Goal: Information Seeking & Learning: Find specific fact

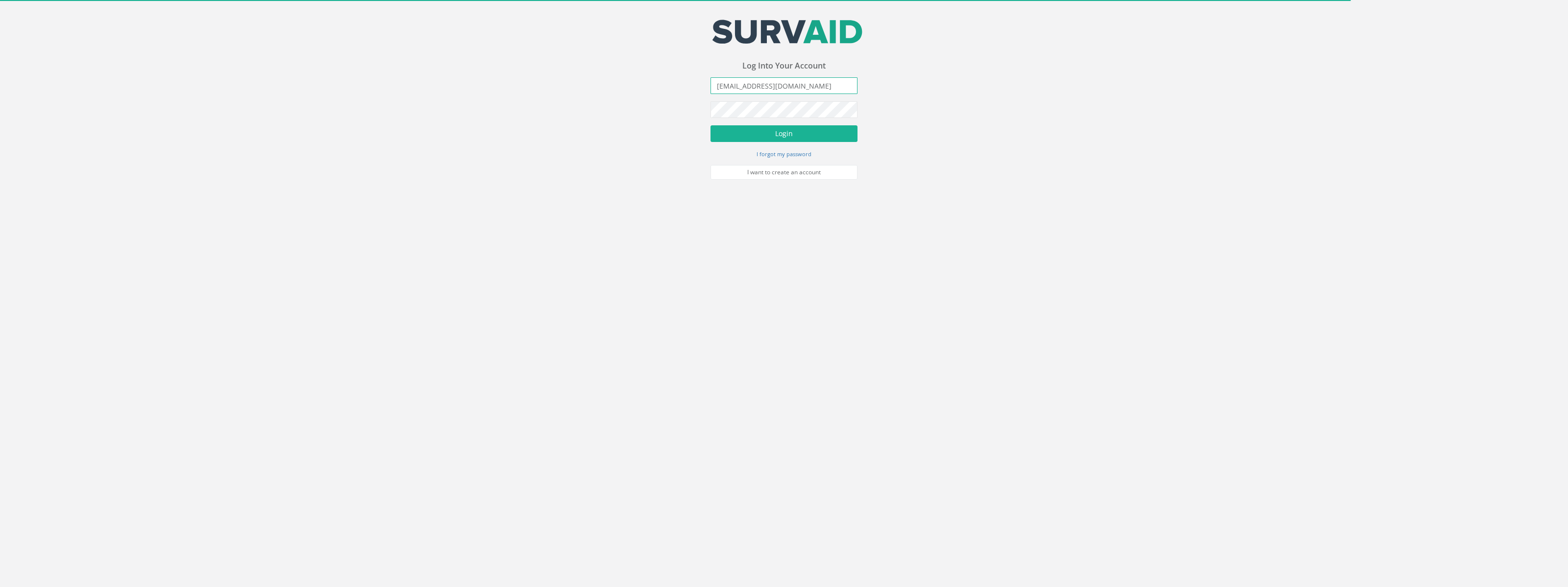
click at [788, 94] on input "[EMAIL_ADDRESS][DOMAIN_NAME]" at bounding box center [784, 85] width 147 height 16
type input "[EMAIL_ADDRESS][DOMAIN_NAME]"
click at [788, 134] on button "Login" at bounding box center [784, 134] width 147 height 16
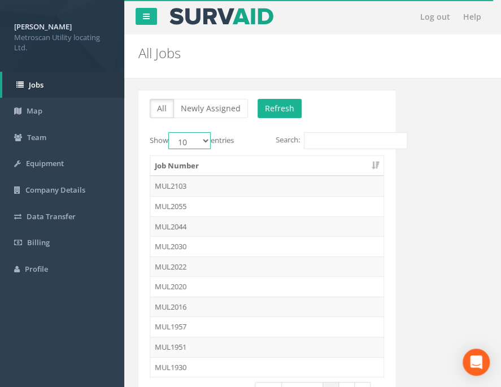
click at [168, 132] on select "10 25 50 100" at bounding box center [189, 140] width 42 height 17
select select "50"
click option "50" at bounding box center [0, 0] width 0 height 0
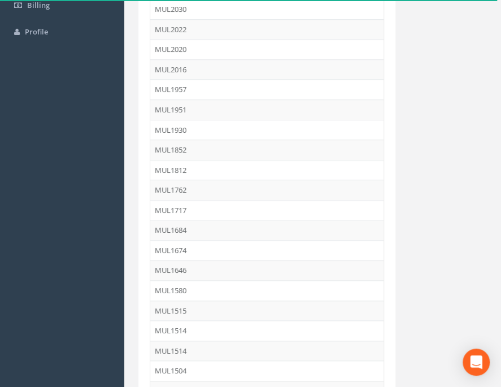
scroll to position [453, 0]
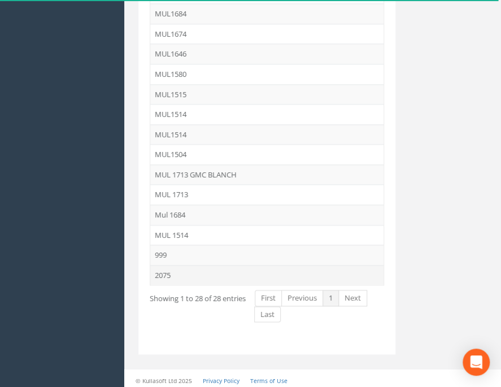
click at [178, 268] on td "2075" at bounding box center [266, 275] width 233 height 20
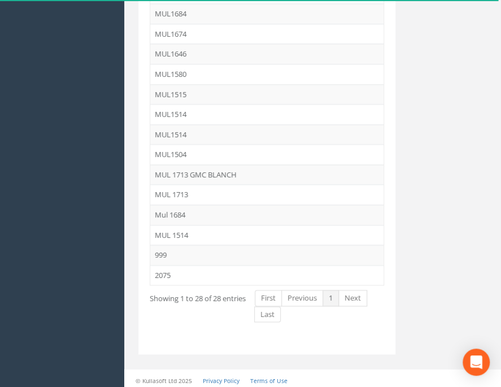
scroll to position [0, 0]
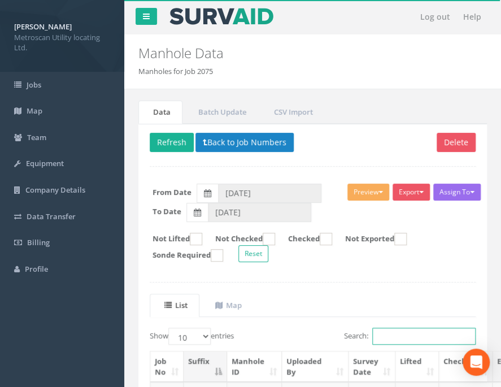
click at [372, 335] on input "Search:" at bounding box center [423, 335] width 103 height 17
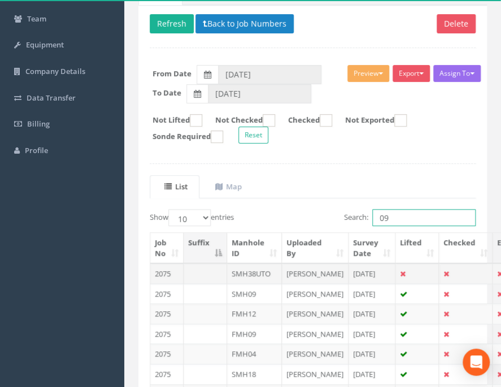
scroll to position [237, 0]
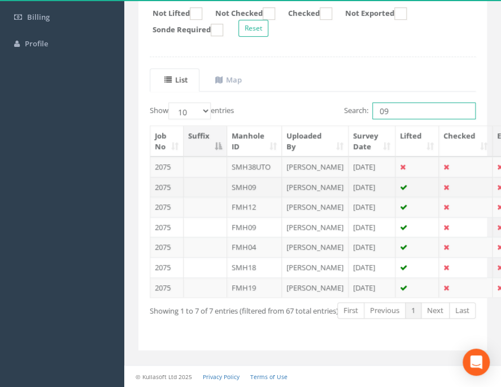
type input "09"
click at [244, 195] on td "SMH09" at bounding box center [254, 187] width 55 height 20
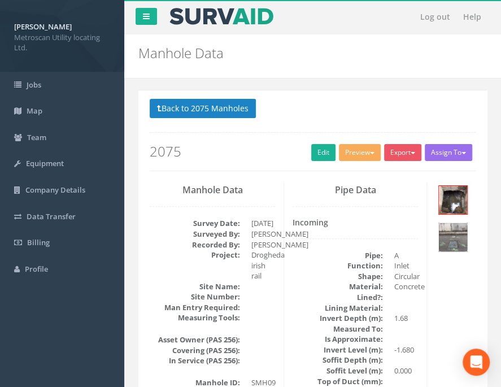
click at [442, 235] on img at bounding box center [453, 237] width 28 height 28
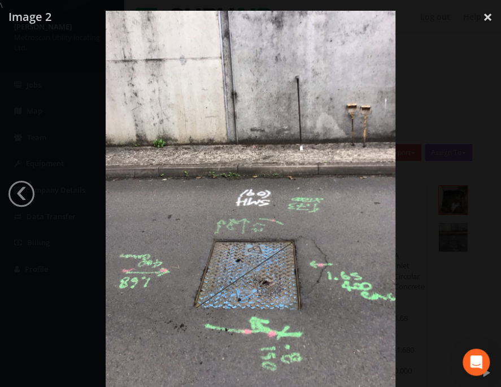
click at [240, 168] on img at bounding box center [251, 204] width 290 height 387
click at [456, 317] on div at bounding box center [250, 204] width 501 height 387
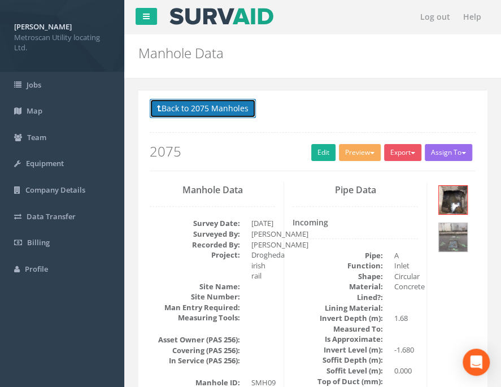
click at [199, 111] on button "Back to 2075 Manholes" at bounding box center [203, 108] width 106 height 19
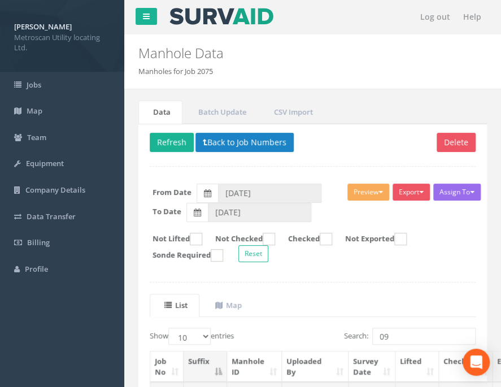
scroll to position [119, 0]
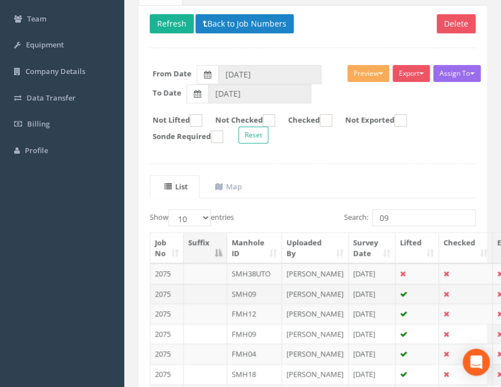
click at [259, 297] on td "SMH09" at bounding box center [254, 293] width 55 height 20
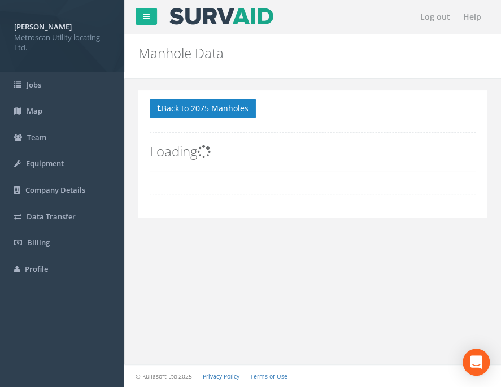
scroll to position [0, 0]
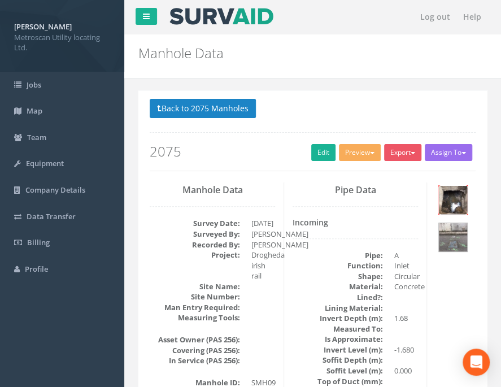
click at [458, 199] on img at bounding box center [453, 200] width 28 height 28
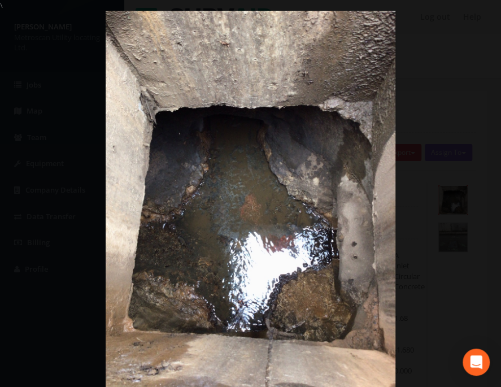
click at [435, 300] on div at bounding box center [250, 204] width 501 height 387
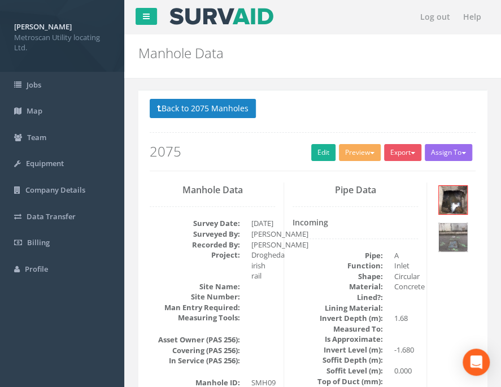
click at [455, 242] on img at bounding box center [453, 237] width 28 height 28
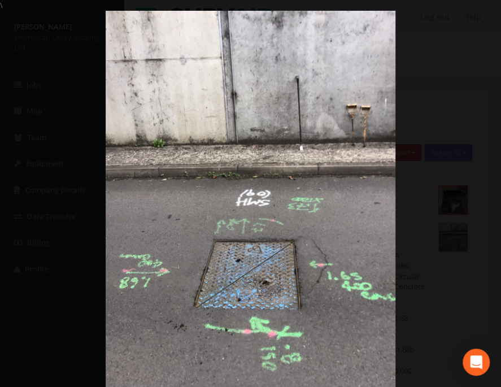
click at [263, 244] on img at bounding box center [251, 204] width 290 height 387
click at [419, 194] on div at bounding box center [250, 204] width 501 height 387
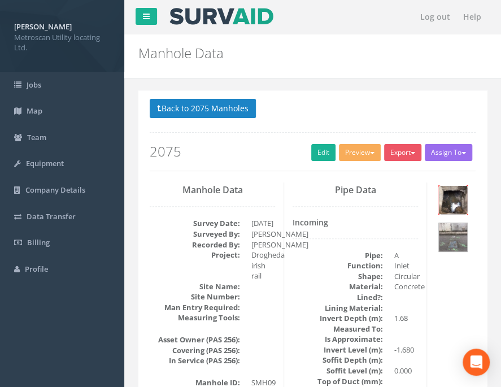
click at [448, 194] on img at bounding box center [453, 200] width 28 height 28
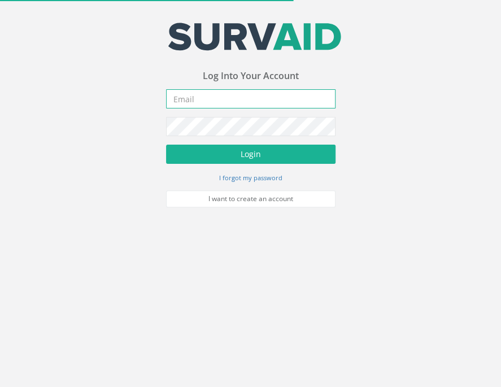
click at [200, 94] on input "email" at bounding box center [250, 98] width 169 height 19
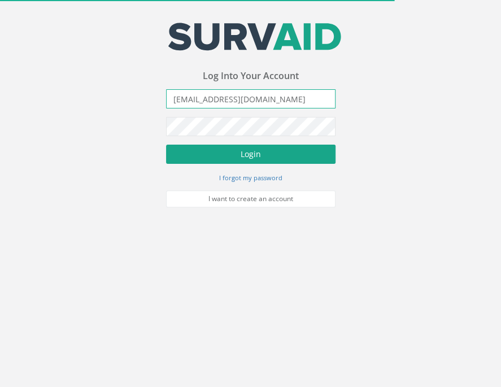
type input "[EMAIL_ADDRESS][DOMAIN_NAME]"
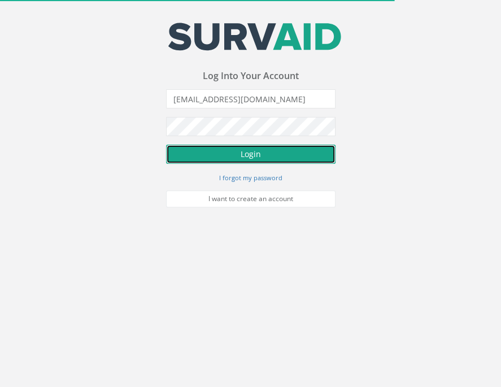
click at [232, 154] on button "Login" at bounding box center [250, 154] width 169 height 19
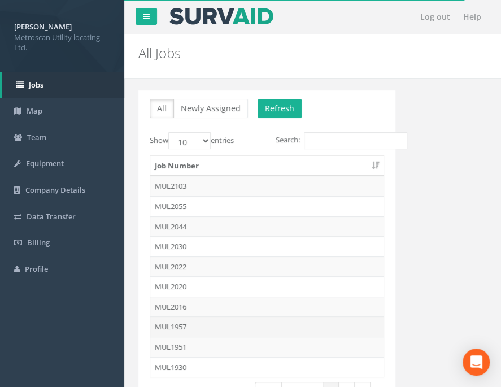
scroll to position [93, 0]
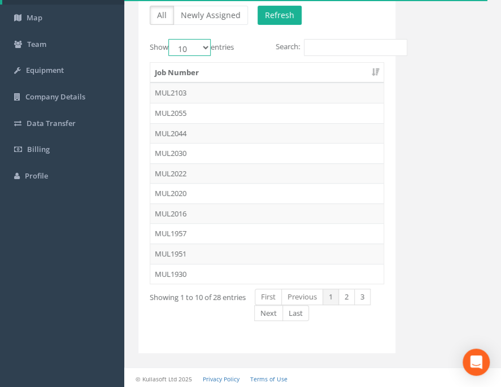
click at [168, 39] on select "10 25 50 100" at bounding box center [189, 47] width 42 height 17
click option "25" at bounding box center [0, 0] width 0 height 0
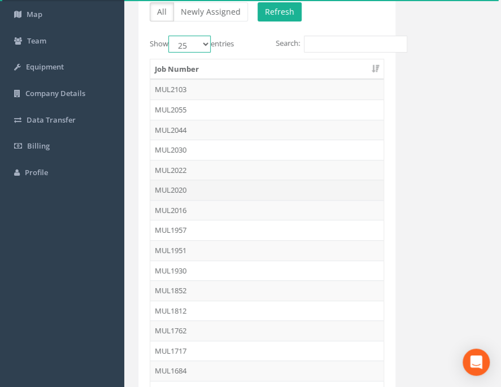
scroll to position [37, 0]
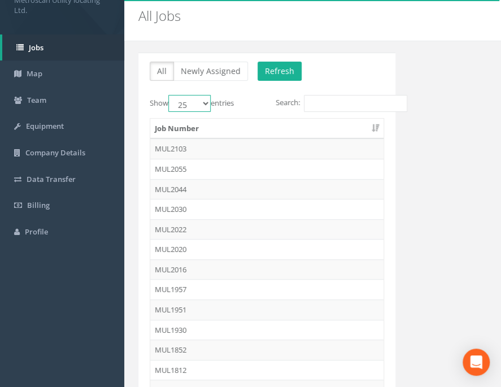
click at [168, 95] on select "10 25 50 100" at bounding box center [189, 103] width 42 height 17
select select "50"
click option "50" at bounding box center [0, 0] width 0 height 0
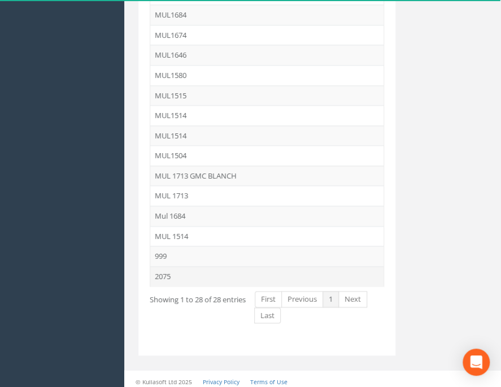
scroll to position [453, 0]
click at [172, 270] on td "2075" at bounding box center [266, 275] width 233 height 20
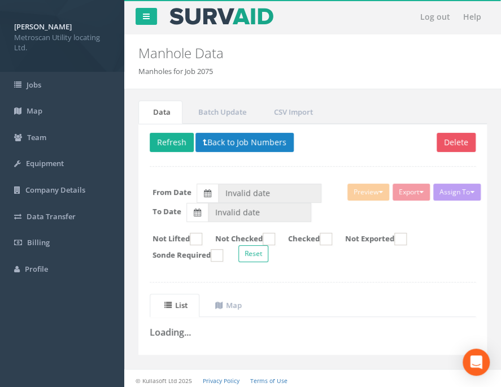
type input "[DATE]"
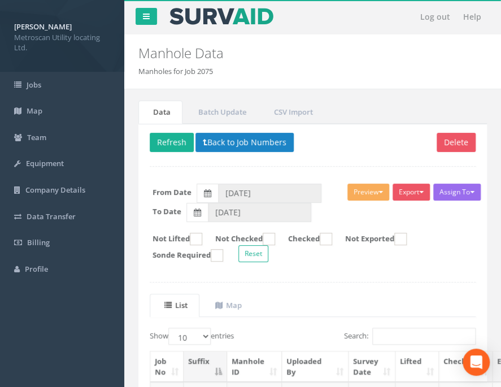
scroll to position [59, 0]
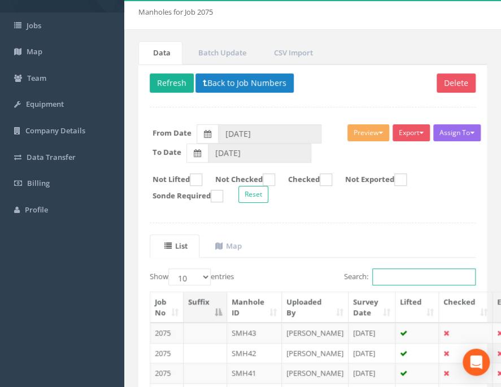
click at [412, 281] on input "Search:" at bounding box center [423, 276] width 103 height 17
type input "27"
click at [301, 275] on div "Show 10 25 50 100 entries" at bounding box center [227, 278] width 155 height 20
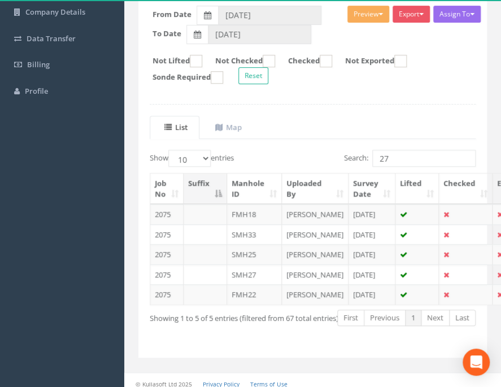
scroll to position [235, 0]
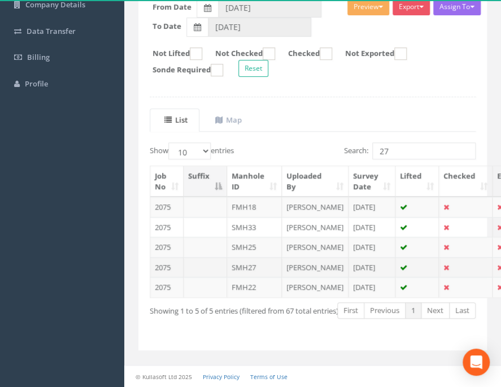
click at [246, 257] on td "SMH27" at bounding box center [254, 267] width 55 height 20
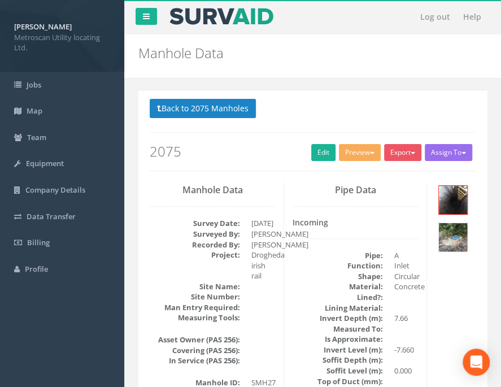
click at [448, 243] on img at bounding box center [453, 237] width 28 height 28
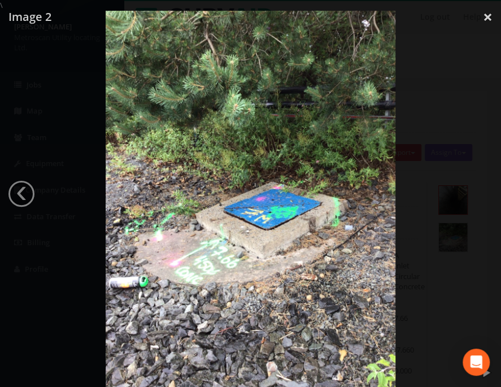
click at [297, 254] on img at bounding box center [251, 204] width 290 height 387
click at [422, 217] on div at bounding box center [250, 204] width 501 height 387
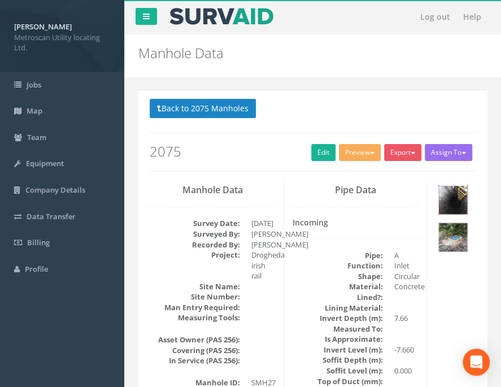
click at [463, 201] on img at bounding box center [453, 200] width 28 height 28
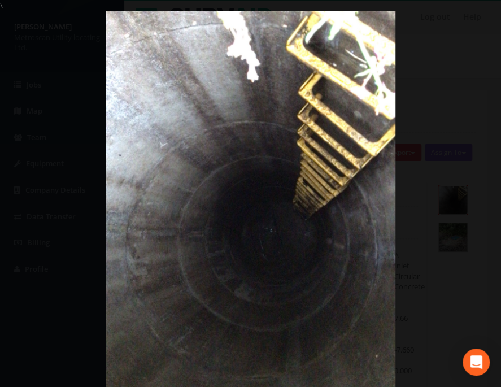
click at [352, 226] on img at bounding box center [251, 204] width 290 height 387
click at [481, 201] on link "›" at bounding box center [479, 194] width 26 height 26
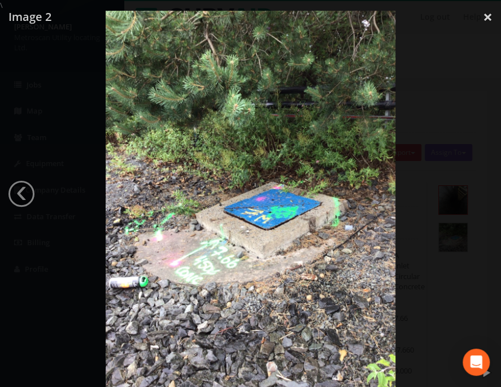
click at [289, 229] on img at bounding box center [251, 204] width 290 height 387
